Goal: Use online tool/utility: Utilize a website feature to perform a specific function

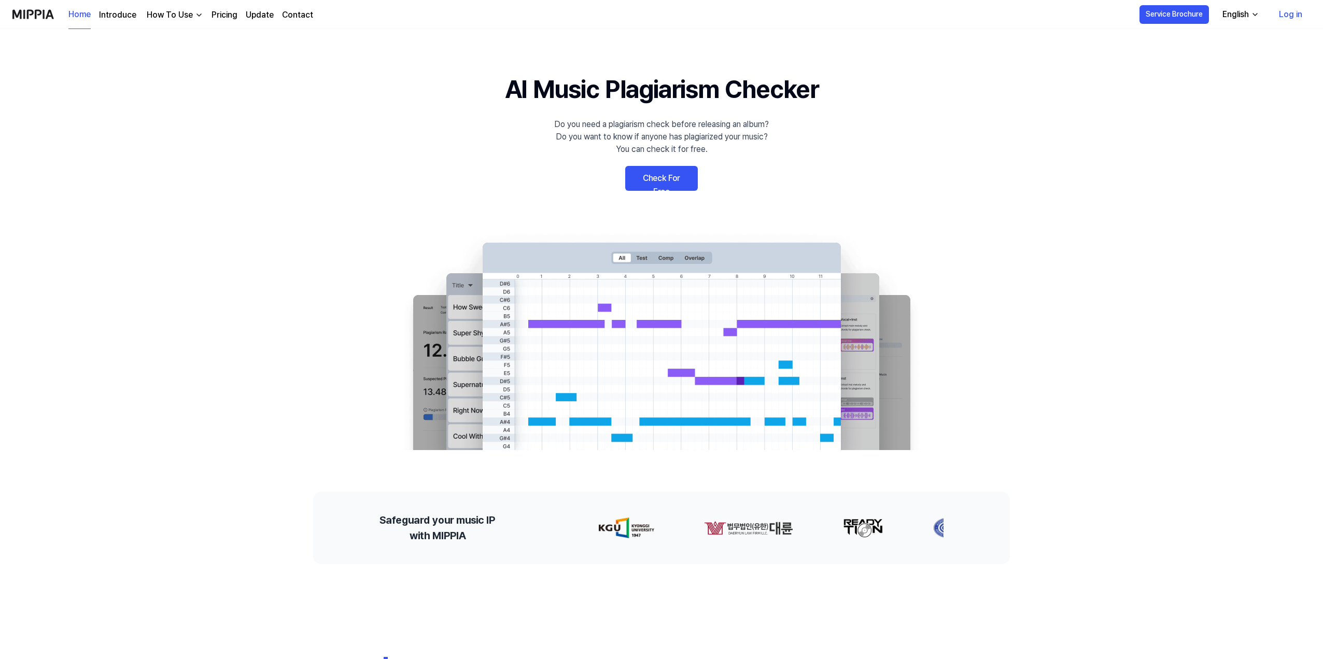
click at [670, 179] on link "Check For Free" at bounding box center [661, 178] width 73 height 25
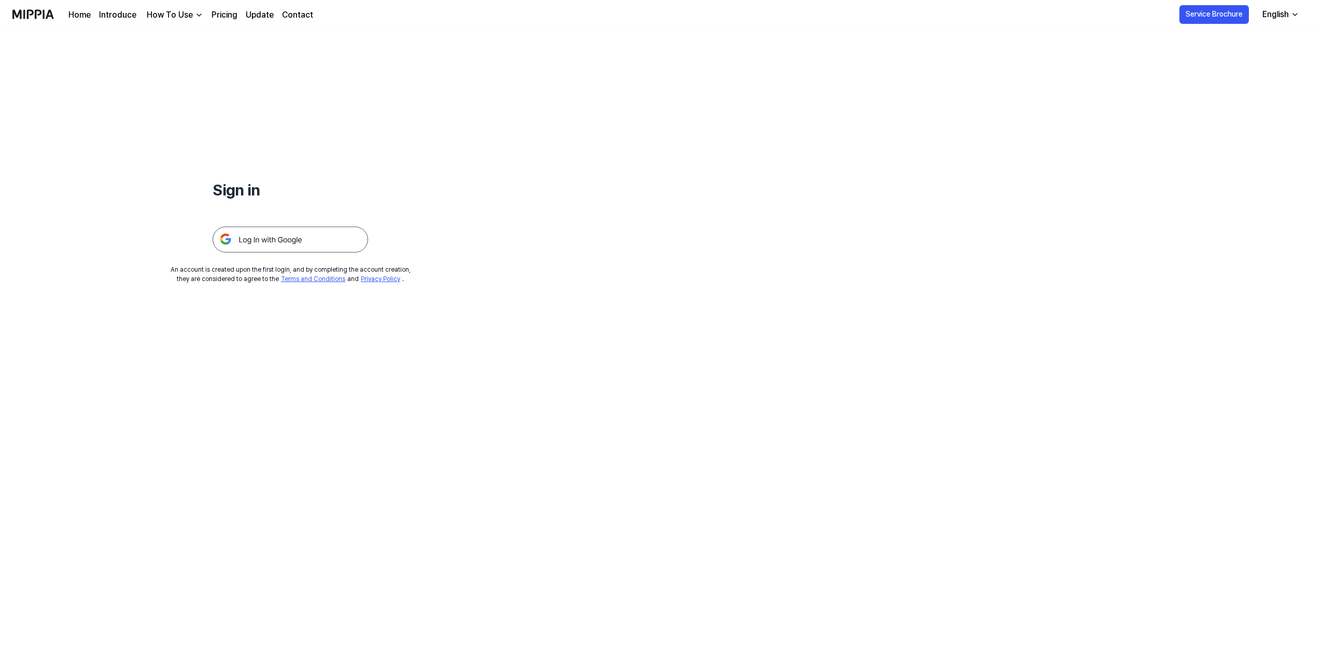
click at [317, 240] on img at bounding box center [291, 240] width 156 height 26
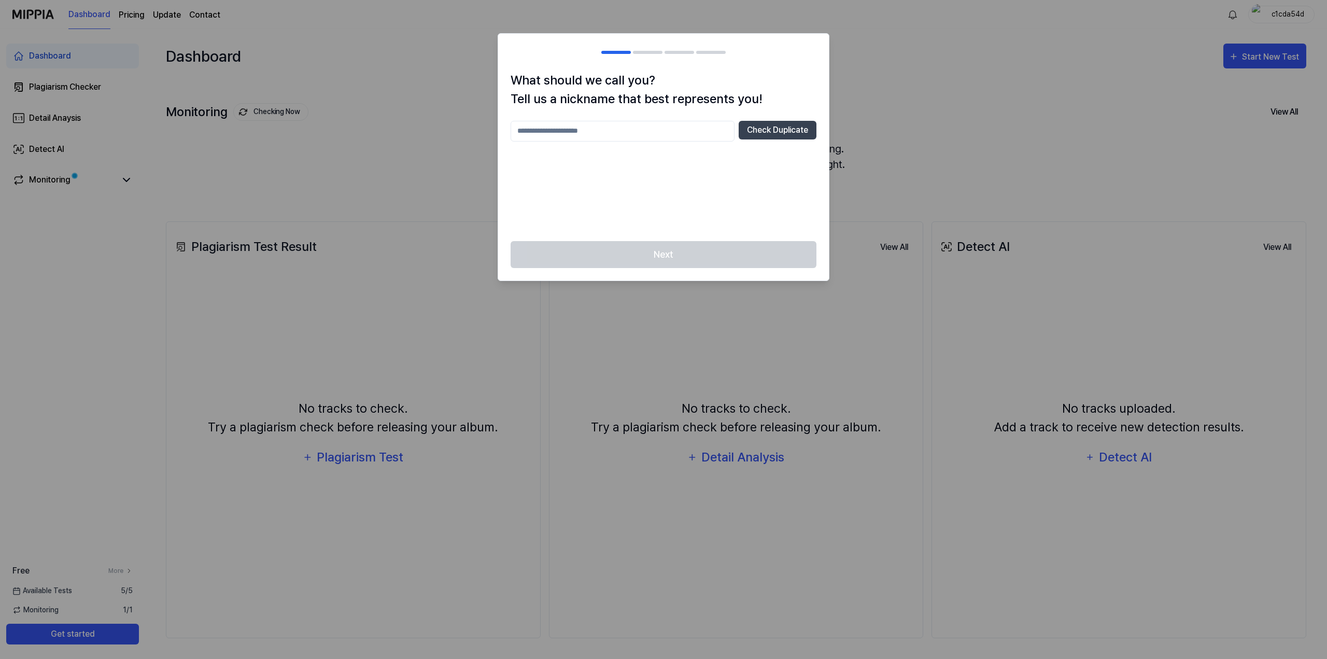
click at [611, 128] on input "text" at bounding box center [623, 131] width 224 height 21
type input "*****"
click at [754, 128] on button "Check Duplicate" at bounding box center [778, 130] width 78 height 19
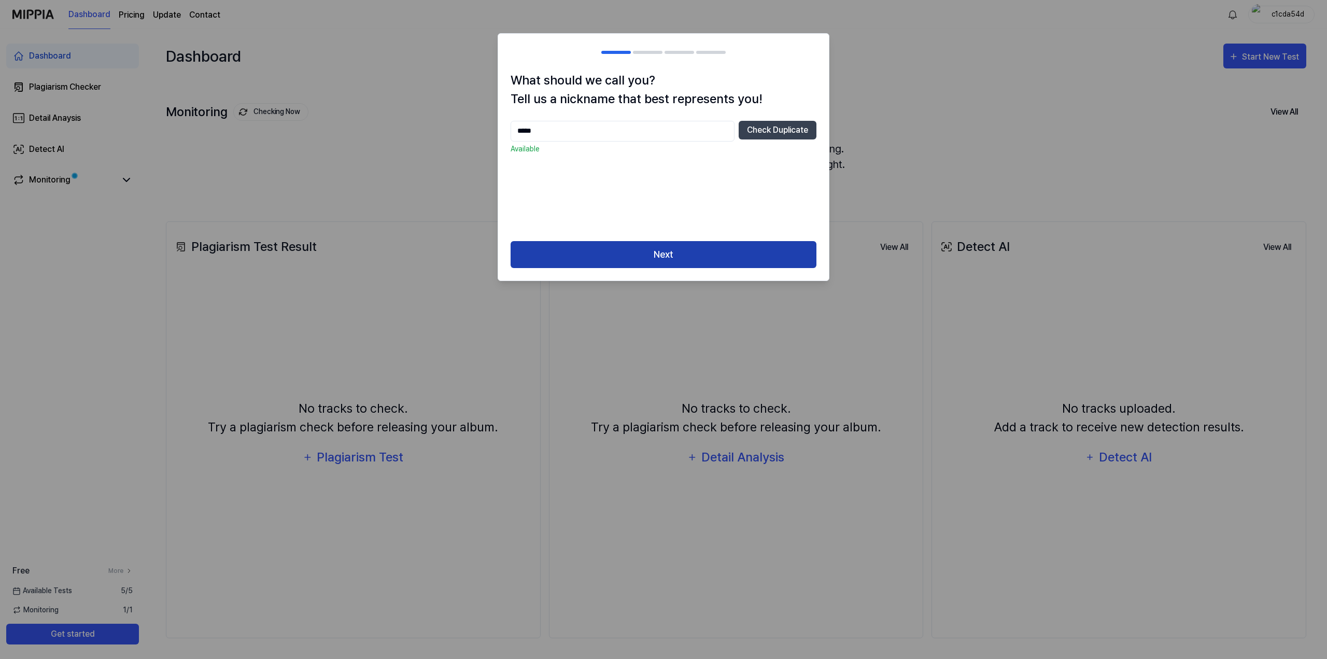
click at [738, 252] on button "Next" at bounding box center [664, 254] width 306 height 27
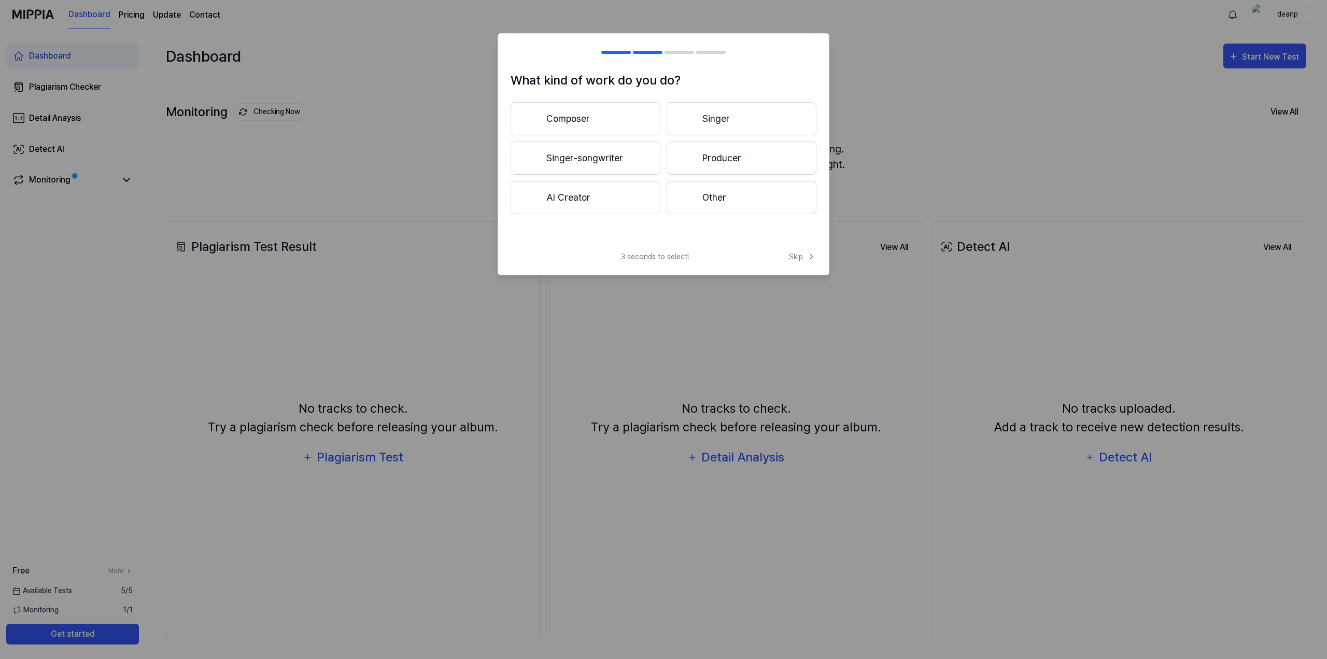
click at [636, 118] on button "Composer" at bounding box center [586, 118] width 150 height 33
click at [629, 169] on button "Less than 3 years" at bounding box center [586, 158] width 150 height 33
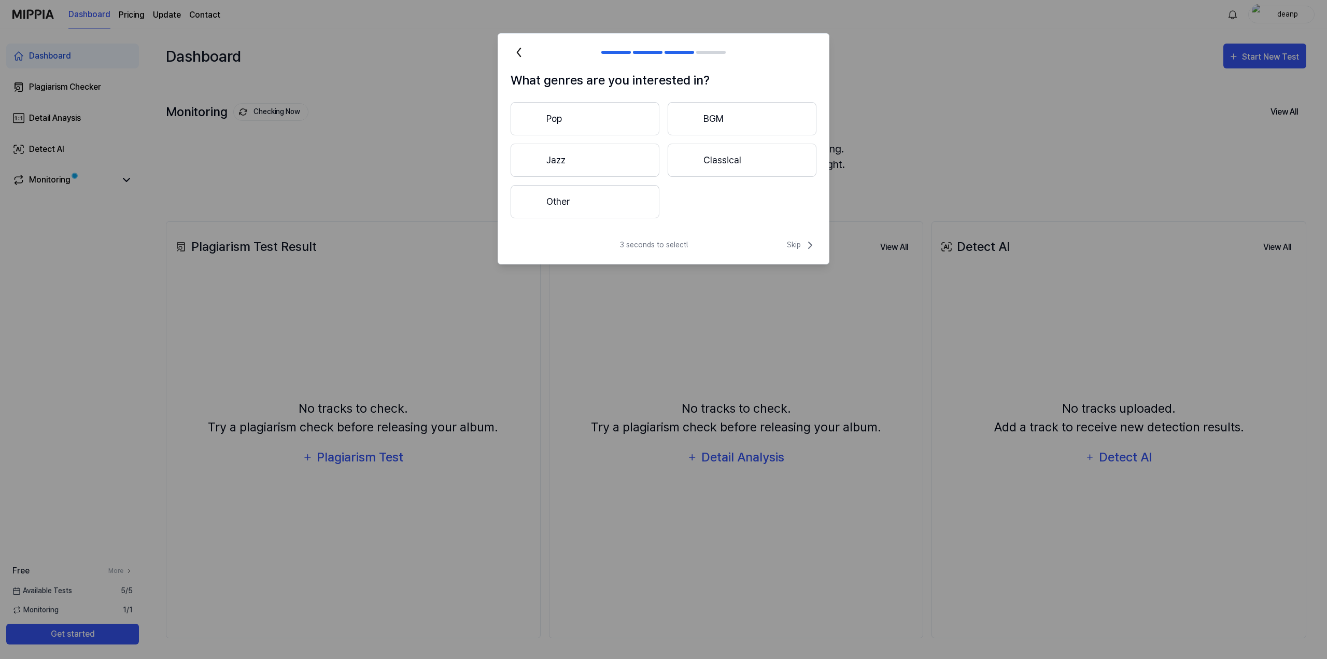
click at [629, 169] on button "Jazz" at bounding box center [585, 160] width 149 height 33
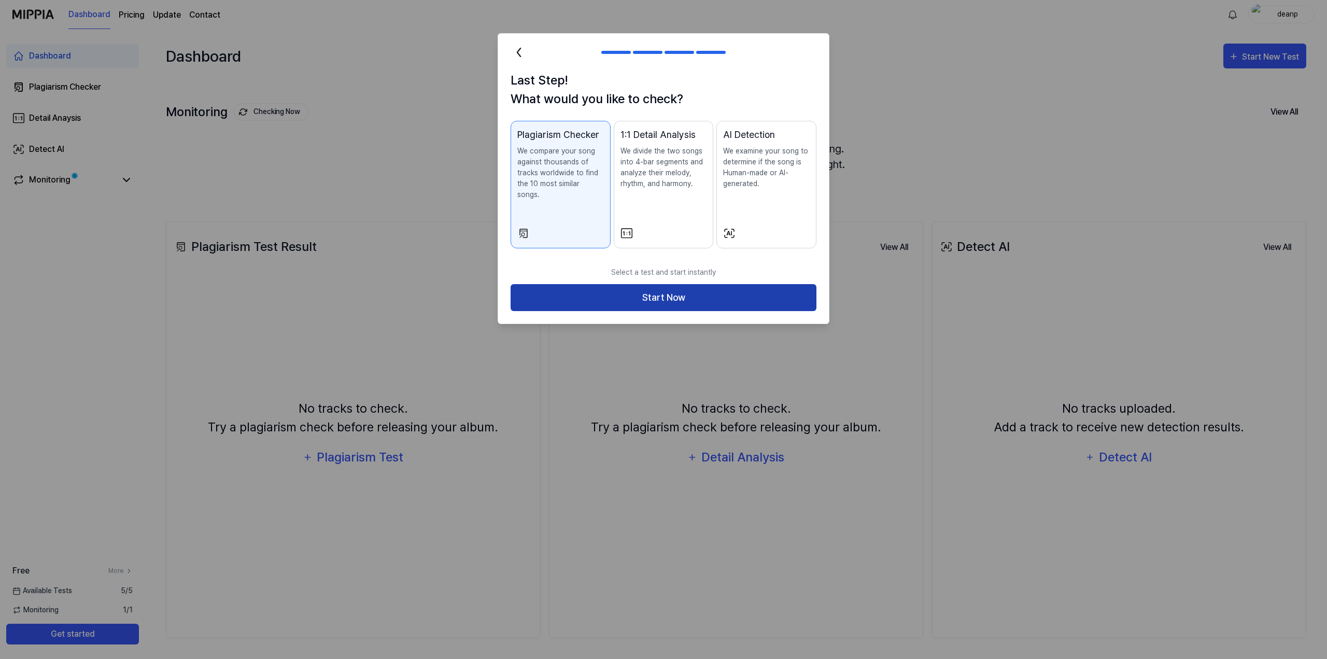
click at [623, 284] on button "Start Now" at bounding box center [664, 297] width 306 height 27
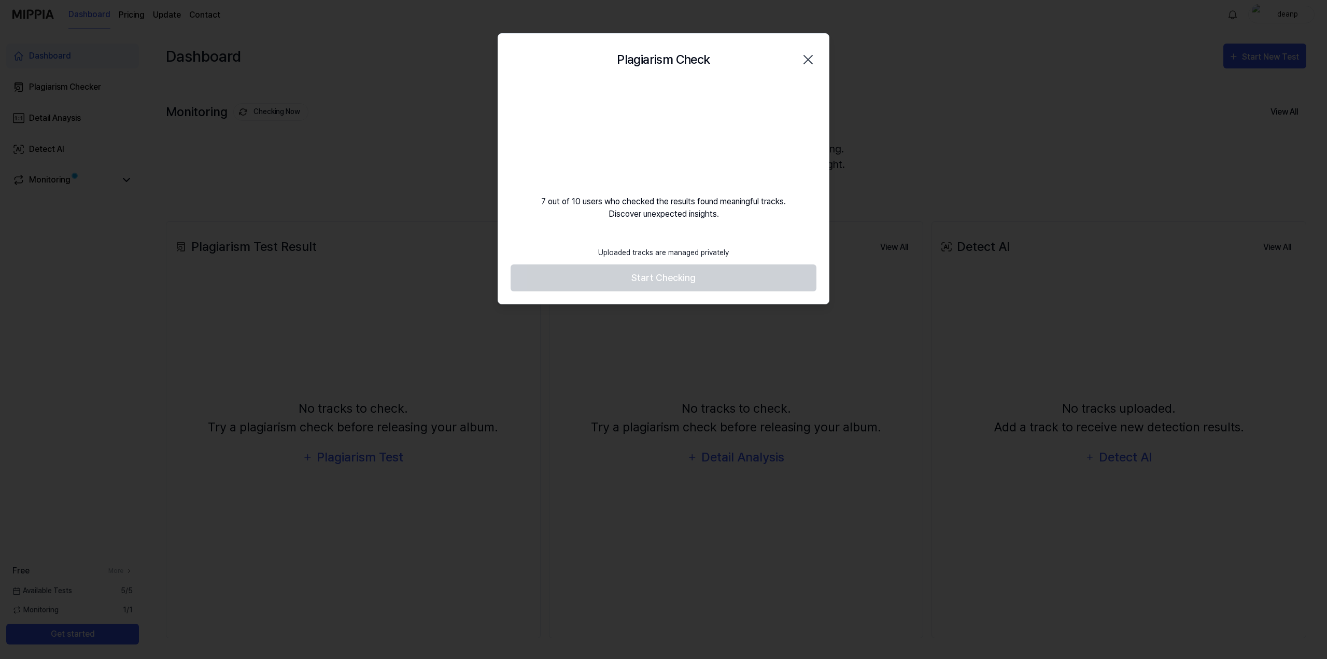
click at [715, 279] on body "Dashboard Pricing Update Contact deanp Dashboard Plagiarism Checker Detail Anay…" at bounding box center [663, 329] width 1327 height 659
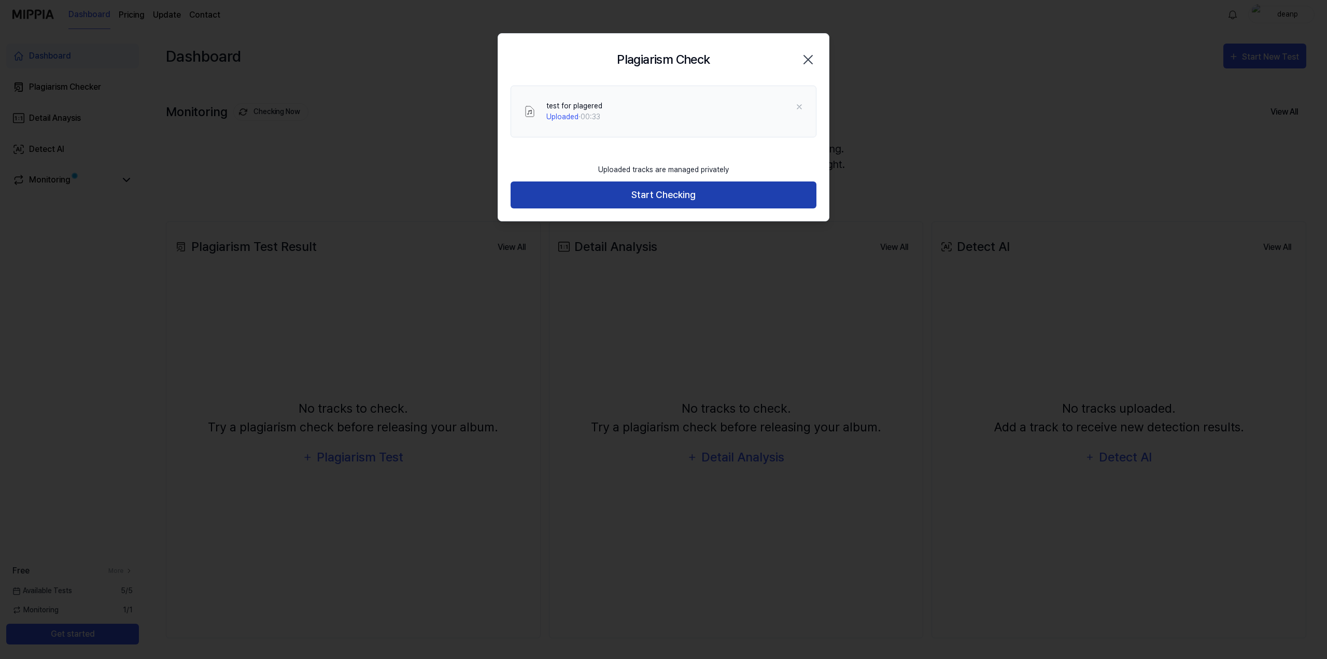
click at [694, 193] on button "Start Checking" at bounding box center [664, 194] width 306 height 27
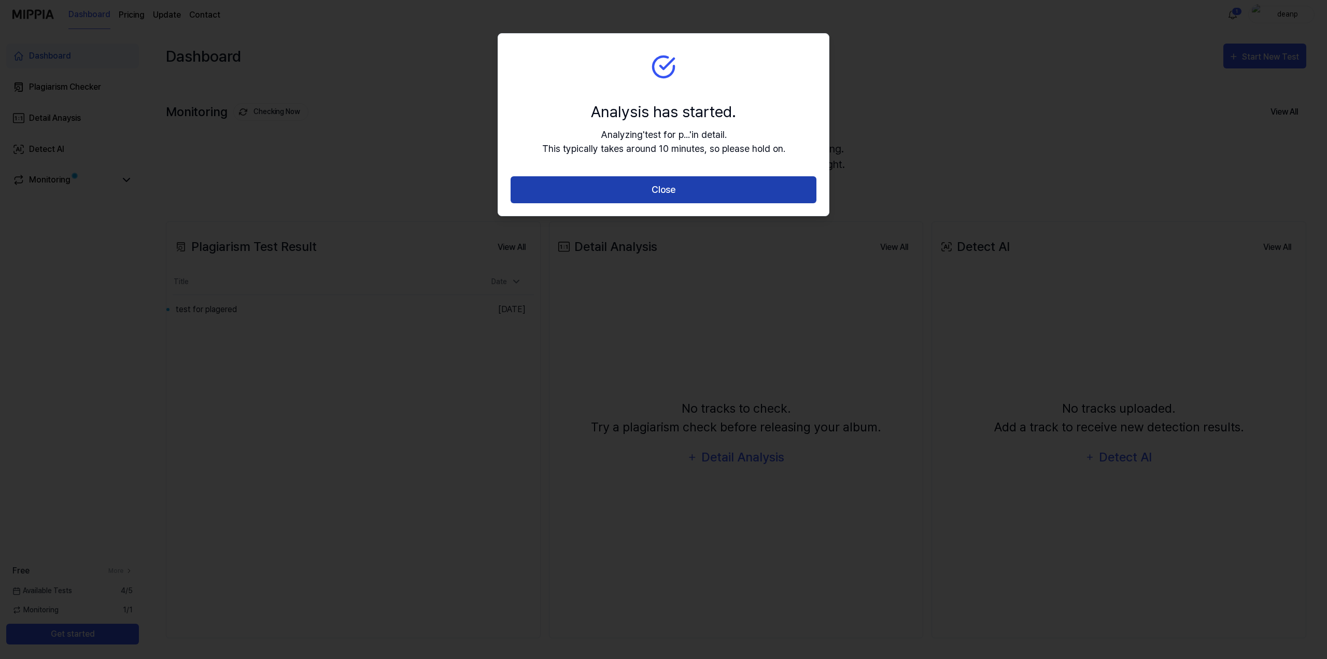
click at [718, 195] on button "Close" at bounding box center [664, 189] width 306 height 27
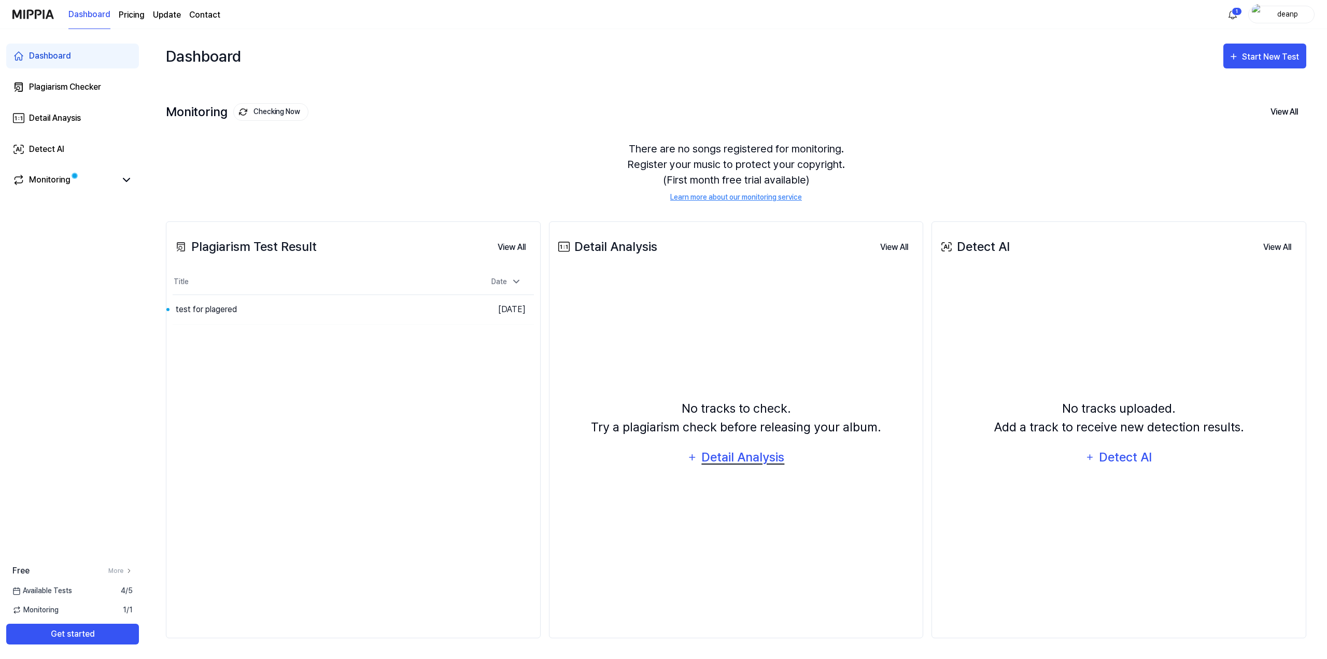
click at [743, 457] on div "Detail Analysis" at bounding box center [743, 457] width 85 height 20
